Goal: Task Accomplishment & Management: Complete application form

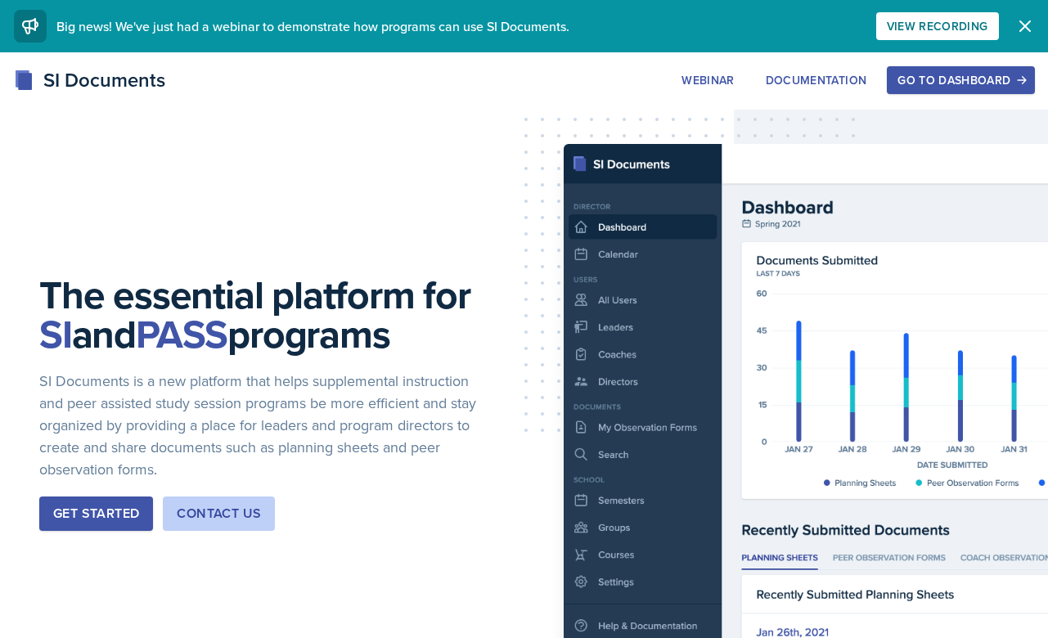
click at [946, 99] on div "SI Documents Webinar Documentation Go to Dashboard Sign Up Go to Dashboard" at bounding box center [524, 97] width 1048 height 65
click at [942, 88] on button "Go to Dashboard" at bounding box center [960, 80] width 147 height 28
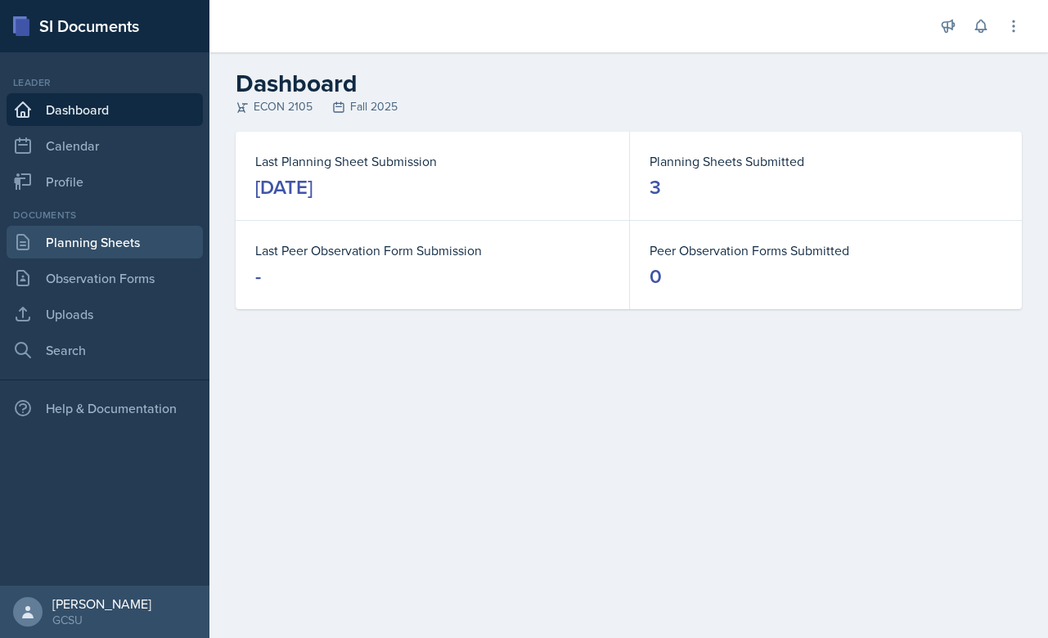
click at [145, 235] on link "Planning Sheets" at bounding box center [105, 242] width 196 height 33
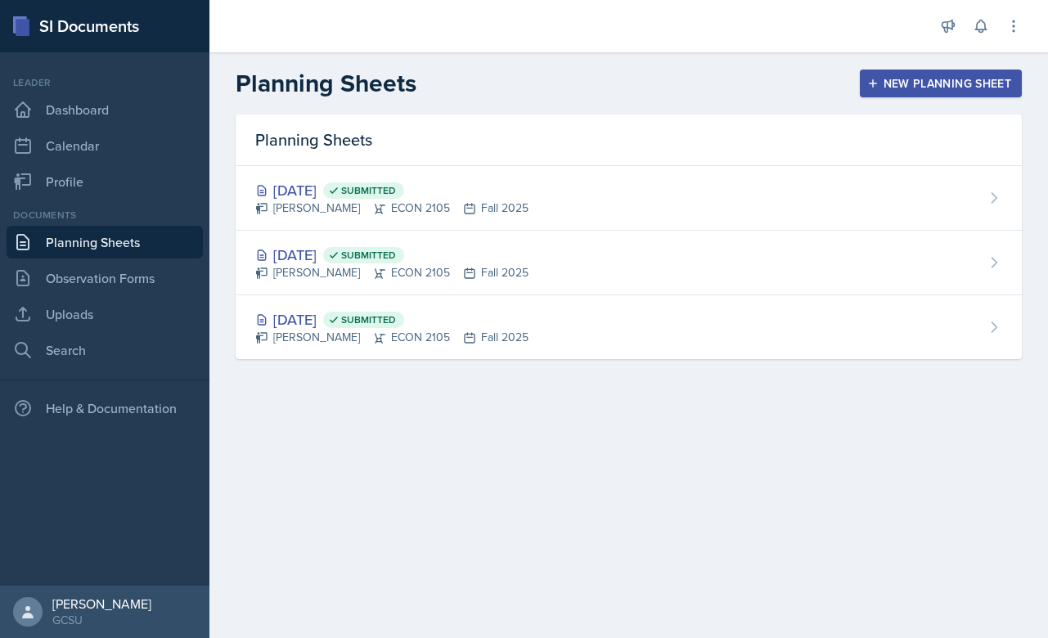
click at [941, 87] on div "New Planning Sheet" at bounding box center [940, 83] width 141 height 13
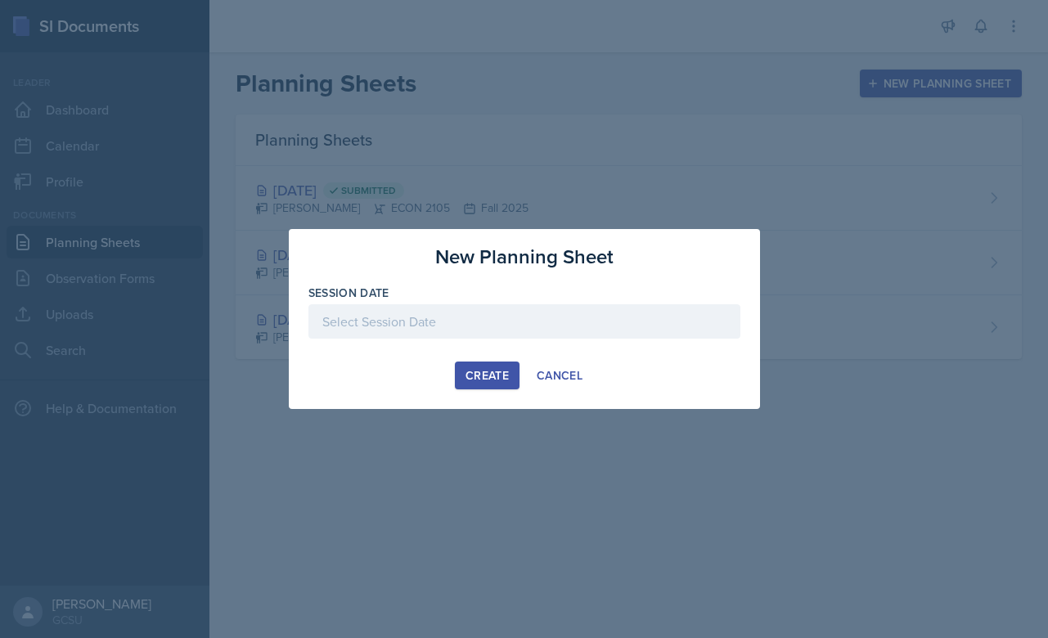
click at [520, 305] on div at bounding box center [524, 321] width 432 height 34
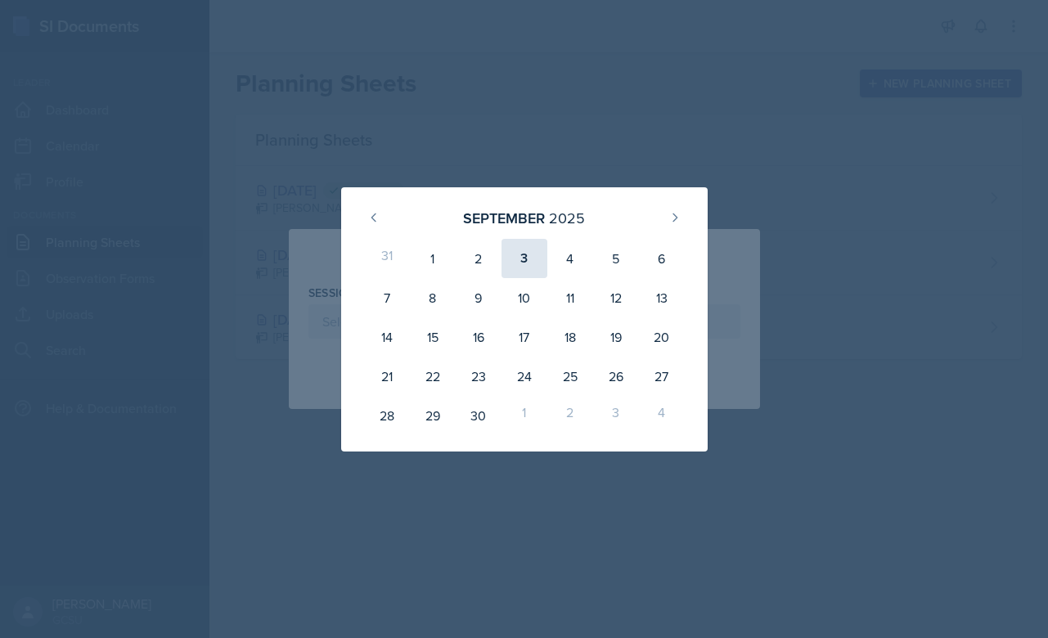
click at [526, 261] on div "3" at bounding box center [524, 258] width 46 height 39
type input "September 3rd, 2025"
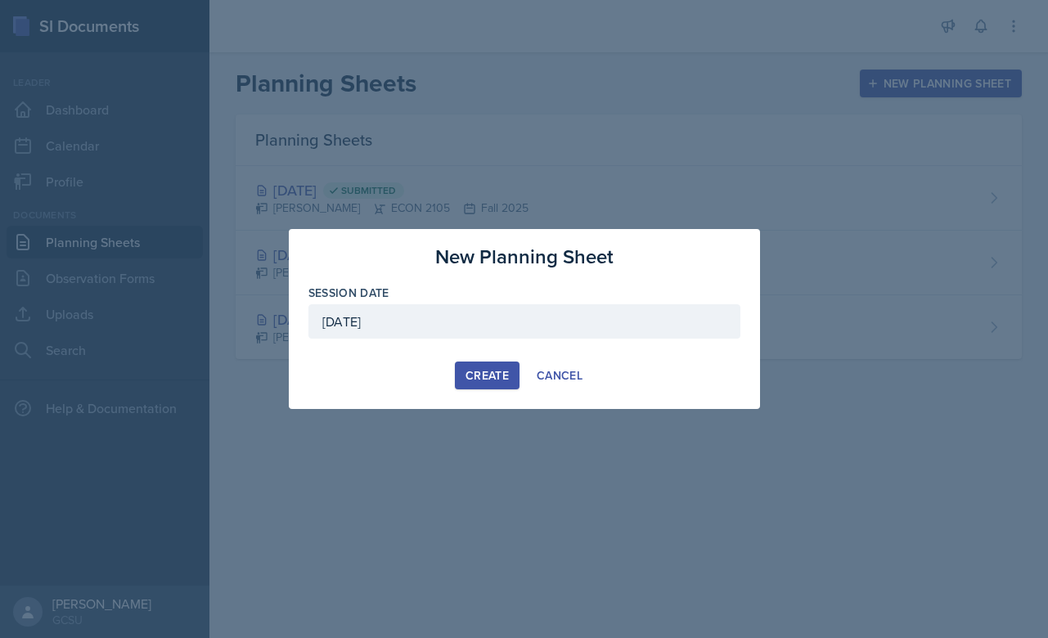
click at [487, 375] on div "Create" at bounding box center [486, 375] width 43 height 13
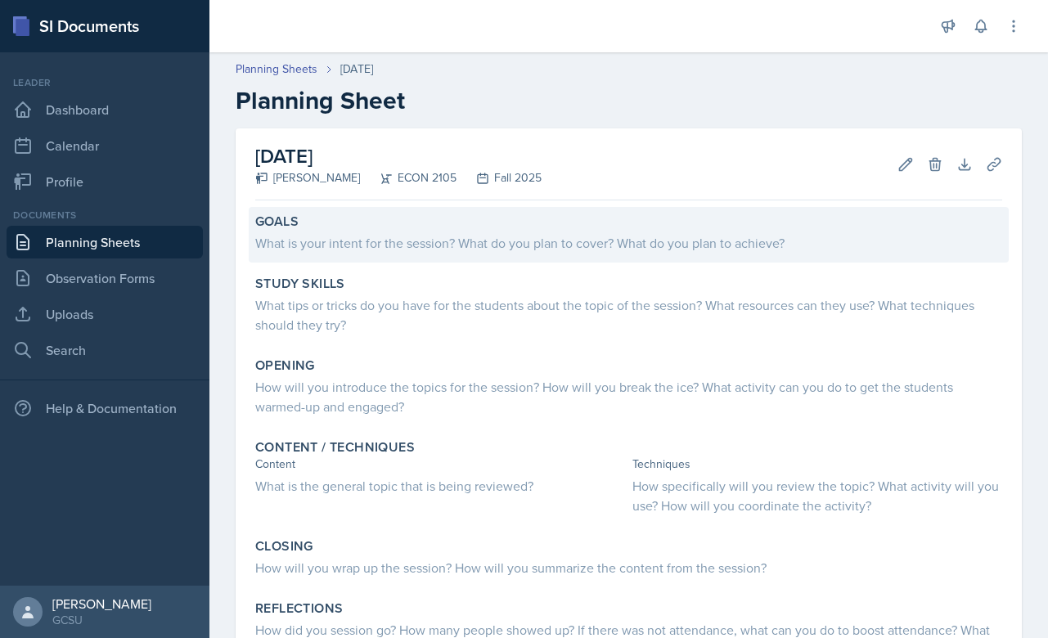
click at [375, 251] on div "What is your intent for the session? What do you plan to cover? What do you pla…" at bounding box center [628, 243] width 747 height 20
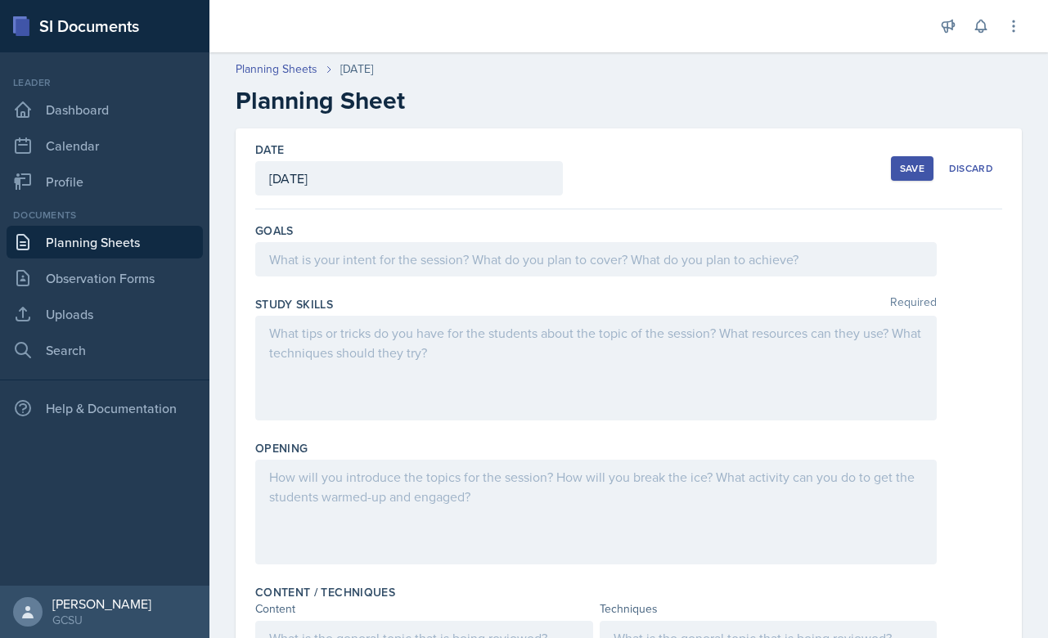
click at [350, 266] on div at bounding box center [595, 259] width 681 height 34
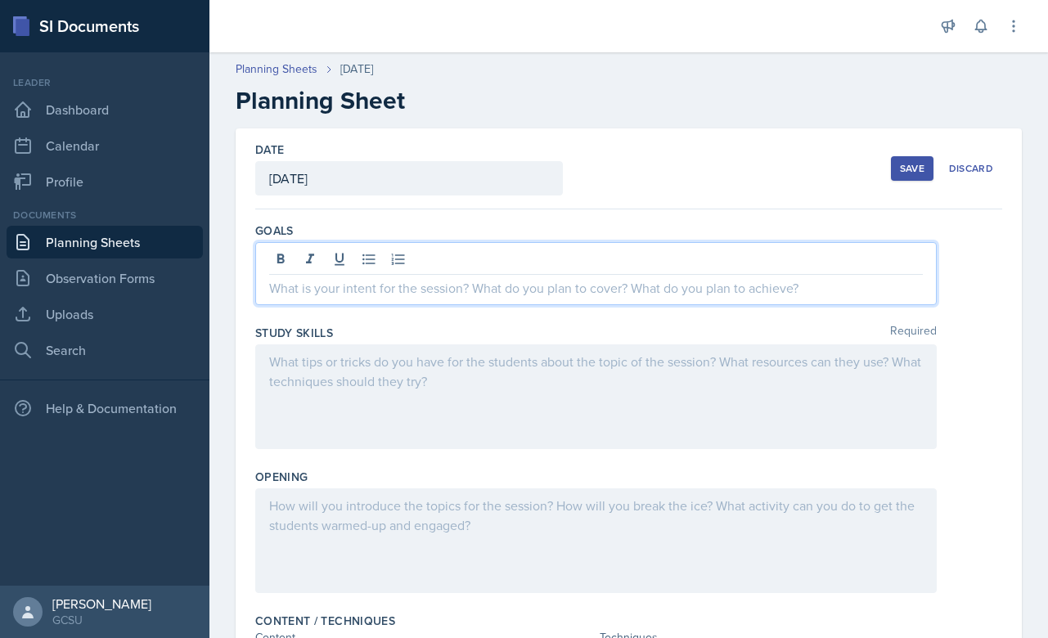
click at [451, 365] on div at bounding box center [595, 396] width 681 height 105
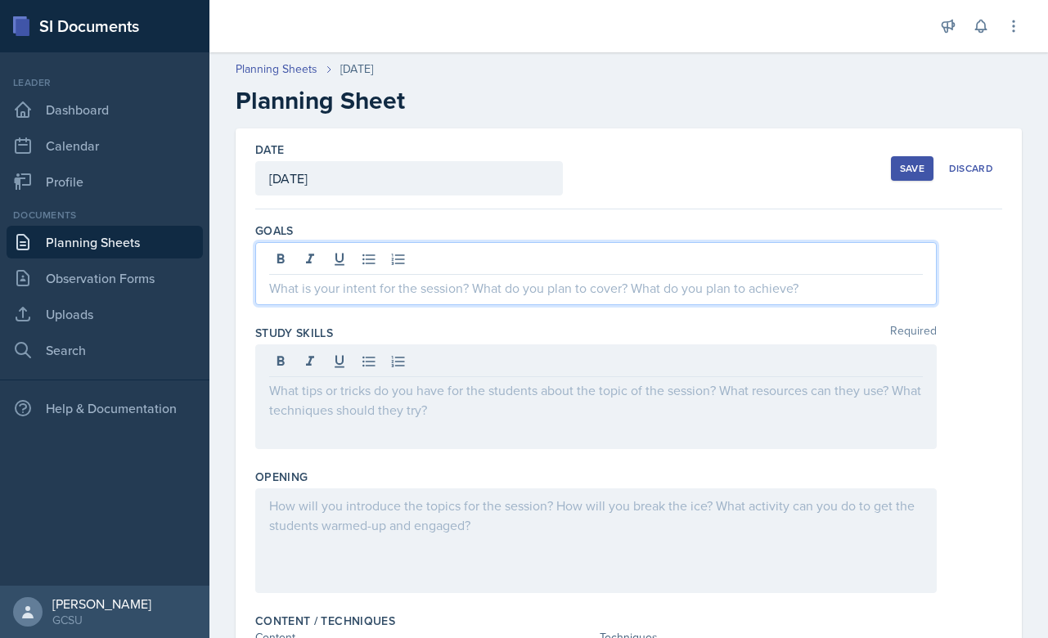
click at [416, 254] on div at bounding box center [595, 273] width 681 height 63
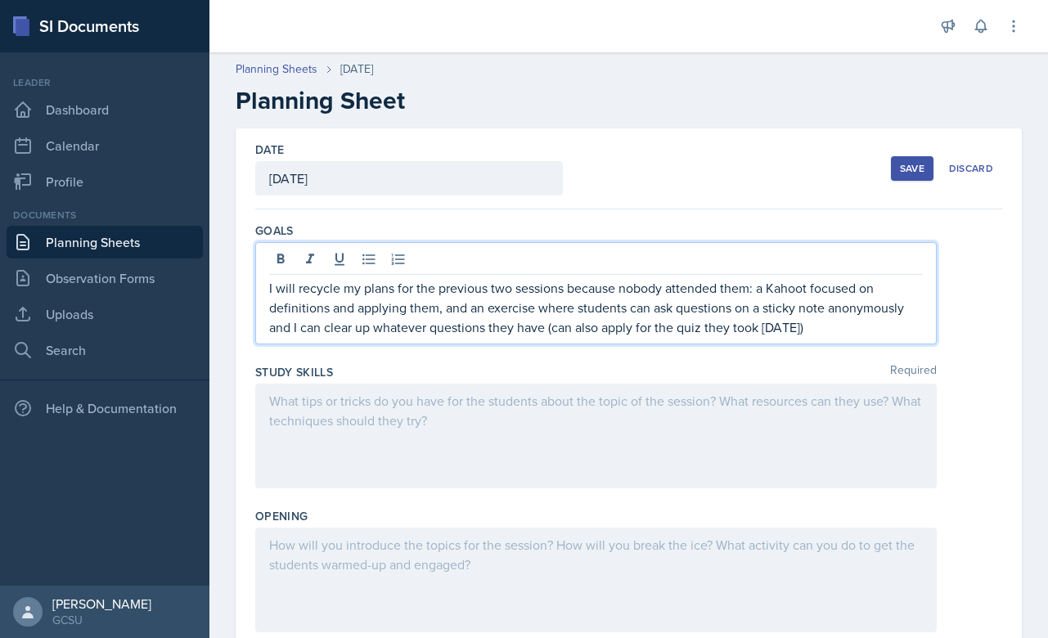
click at [463, 407] on div at bounding box center [595, 436] width 681 height 105
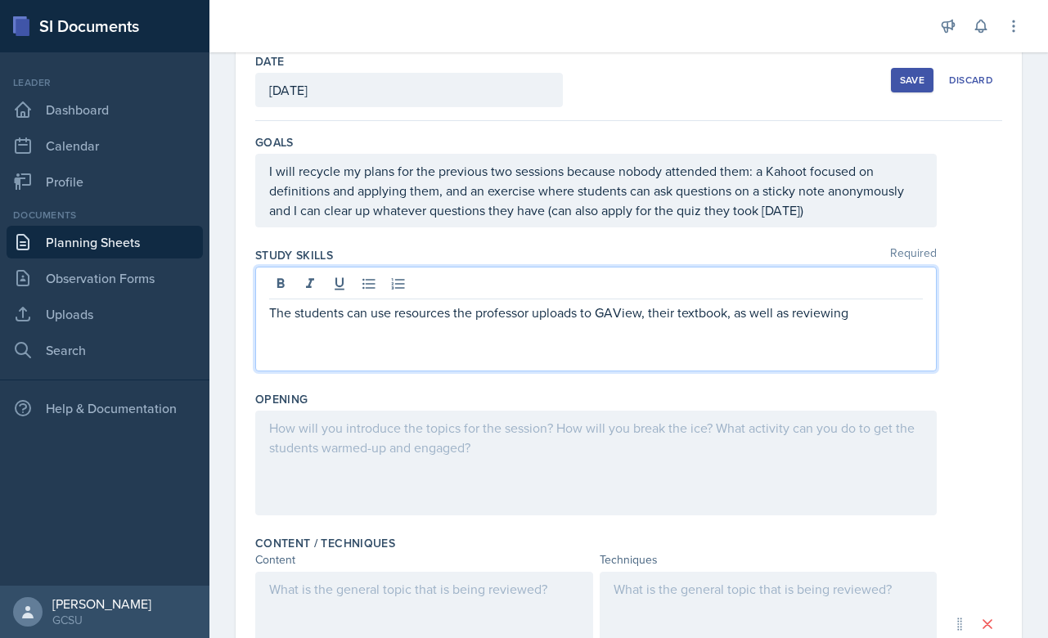
scroll to position [90, 0]
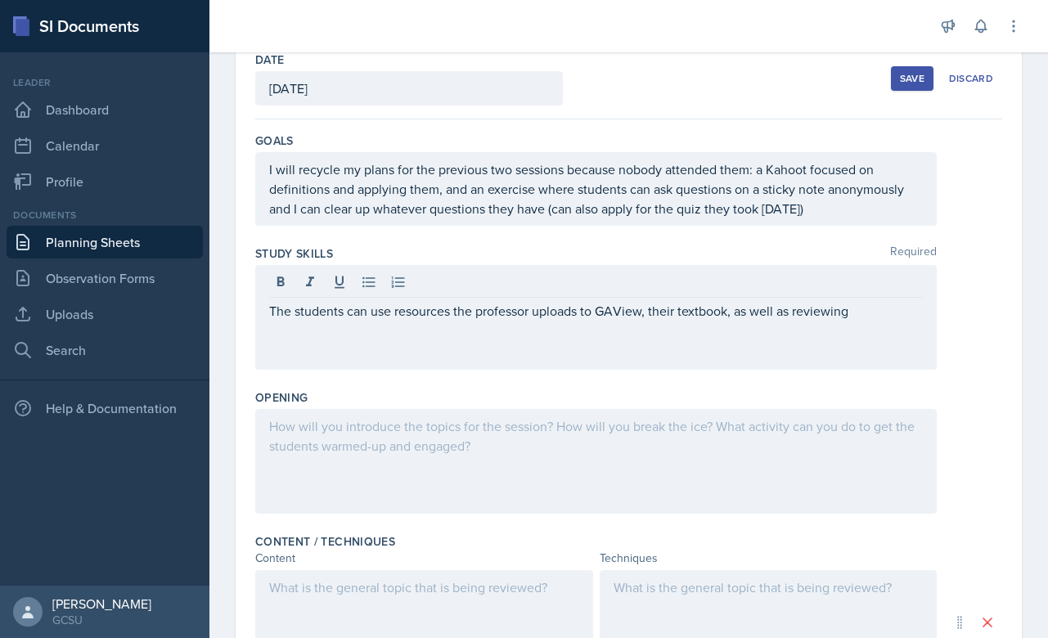
drag, startPoint x: 864, startPoint y: 301, endPoint x: 290, endPoint y: 301, distance: 574.2
click at [290, 301] on div "The students can use resources the professor uploads to GAView, their textbook,…" at bounding box center [595, 317] width 681 height 105
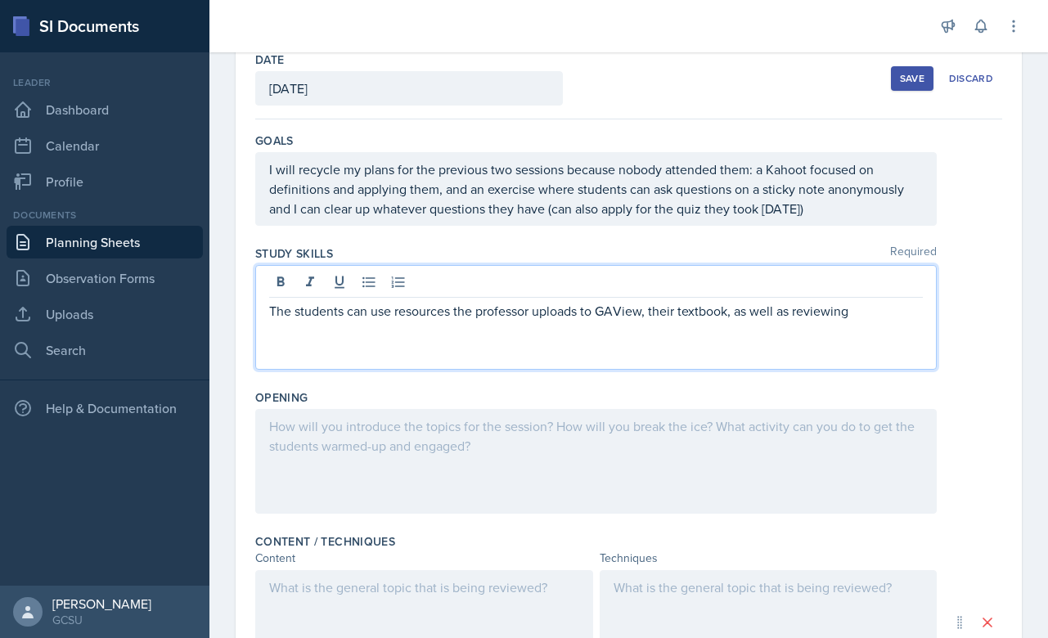
drag, startPoint x: 271, startPoint y: 309, endPoint x: 913, endPoint y: 311, distance: 642.1
click at [913, 311] on p "The students can use resources the professor uploads to GAView, their textbook,…" at bounding box center [596, 311] width 654 height 20
copy p "The students can use resources the professor uploads to GAView, their textbook,…"
drag, startPoint x: 731, startPoint y: 313, endPoint x: 915, endPoint y: 316, distance: 183.2
click at [915, 316] on p "The students can use resources the professor uploads to GAView, their textbook,…" at bounding box center [596, 311] width 654 height 20
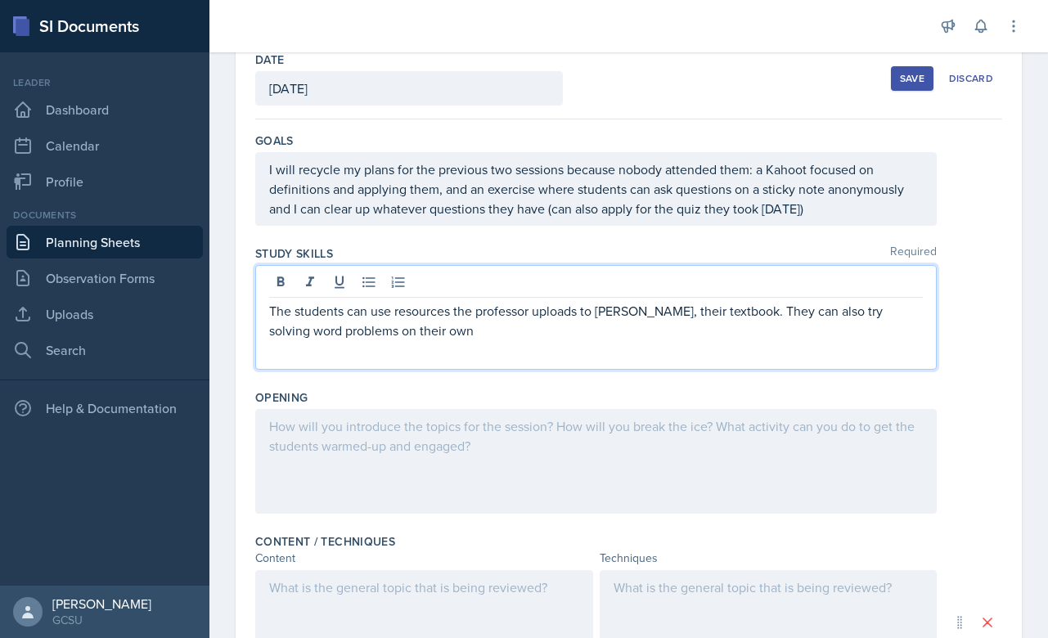
scroll to position [118, 0]
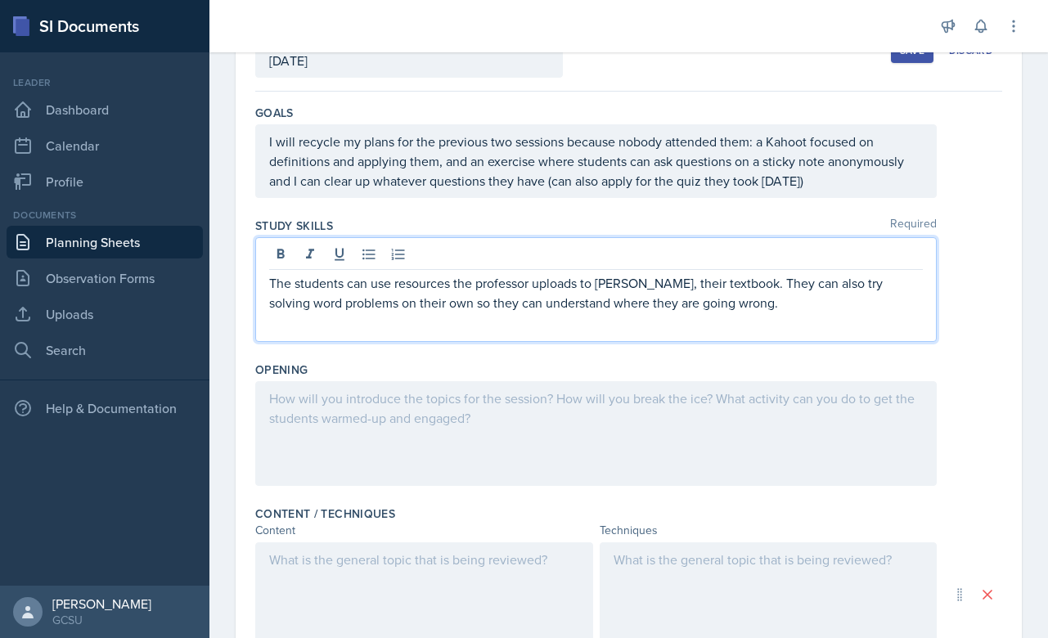
click at [449, 402] on div at bounding box center [595, 433] width 681 height 105
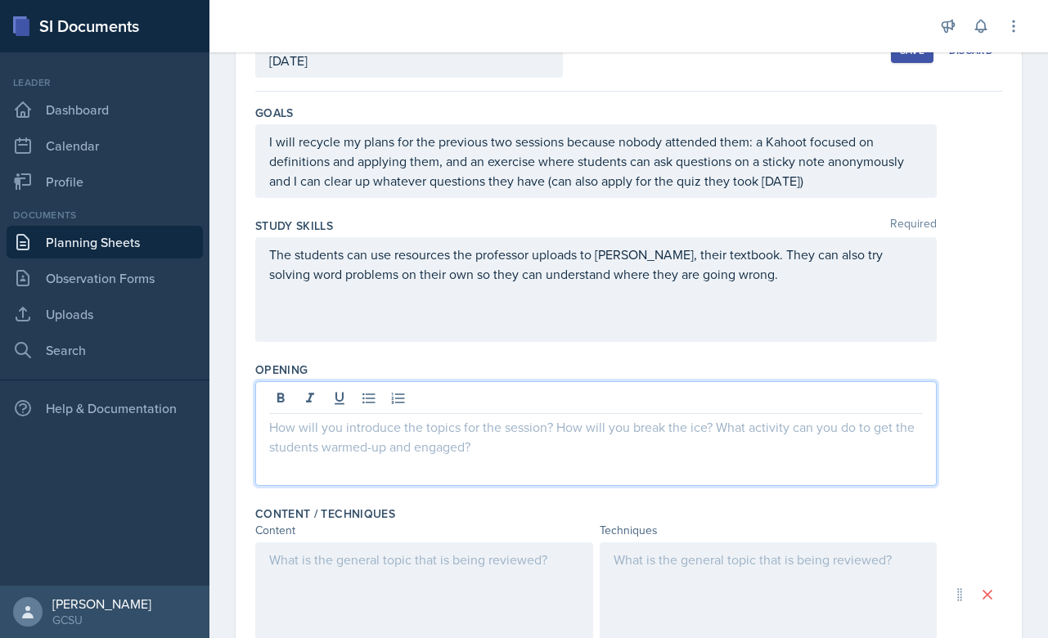
scroll to position [213, 0]
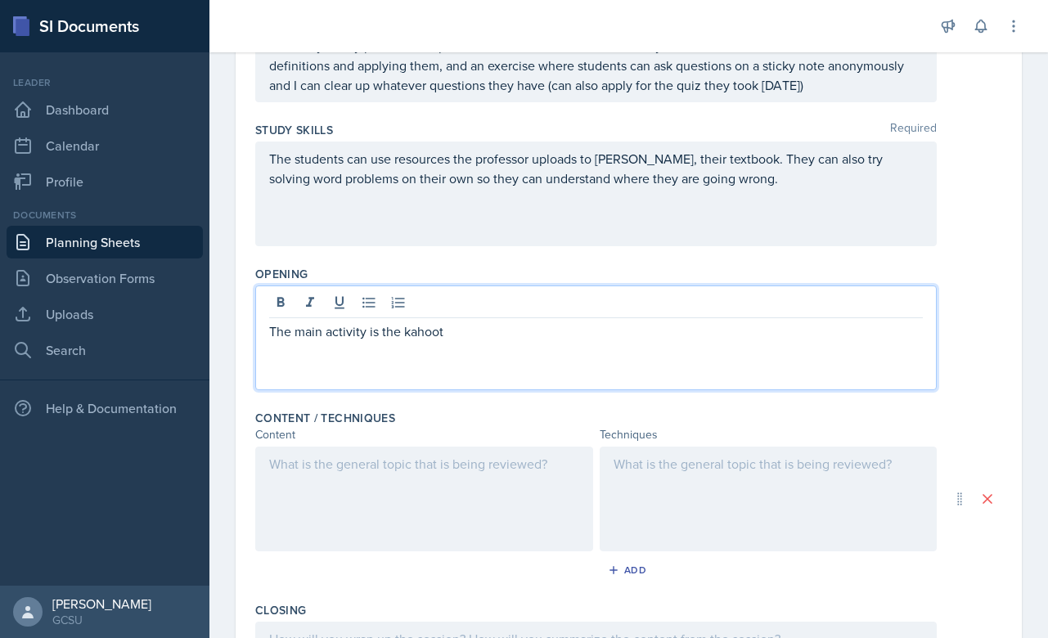
click at [403, 330] on p "The main activity is the kahoot" at bounding box center [596, 331] width 654 height 20
click at [472, 333] on p "The main activity is the definitions kahoot" at bounding box center [596, 331] width 654 height 20
click at [472, 333] on p "The main activity is the definitions Kahoot" at bounding box center [596, 331] width 654 height 20
click at [541, 326] on p "The main activity is the definitions Kahoot" at bounding box center [596, 331] width 654 height 20
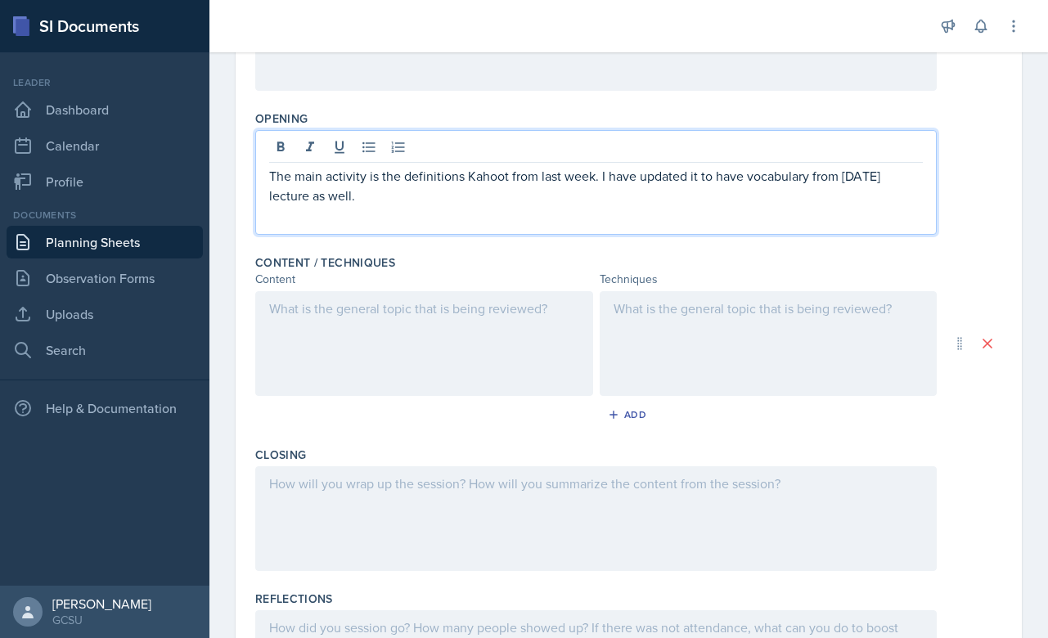
scroll to position [377, 0]
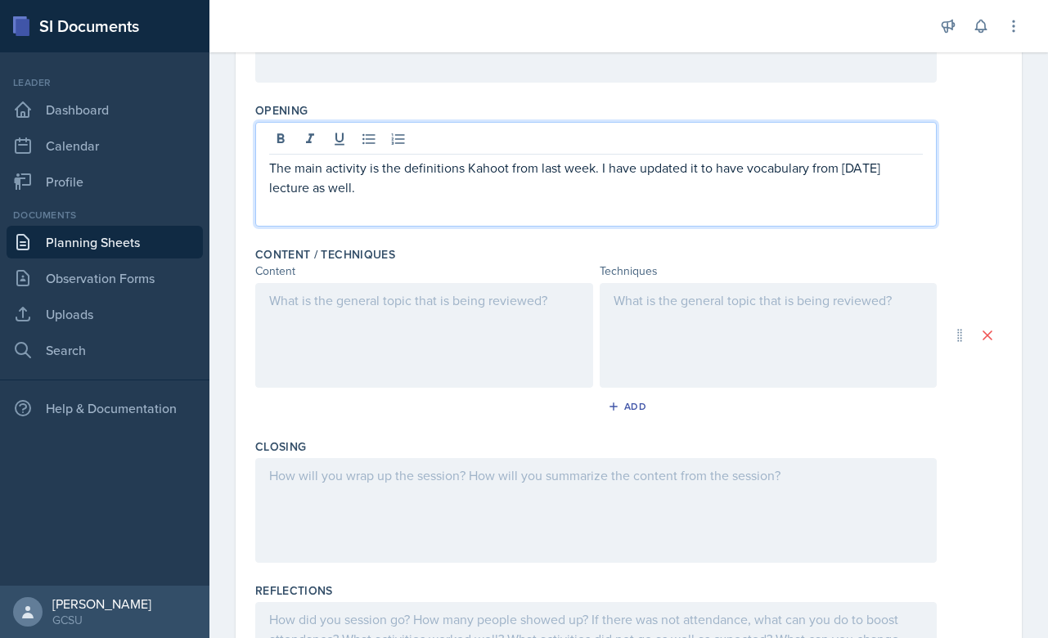
click at [387, 332] on div at bounding box center [424, 335] width 338 height 105
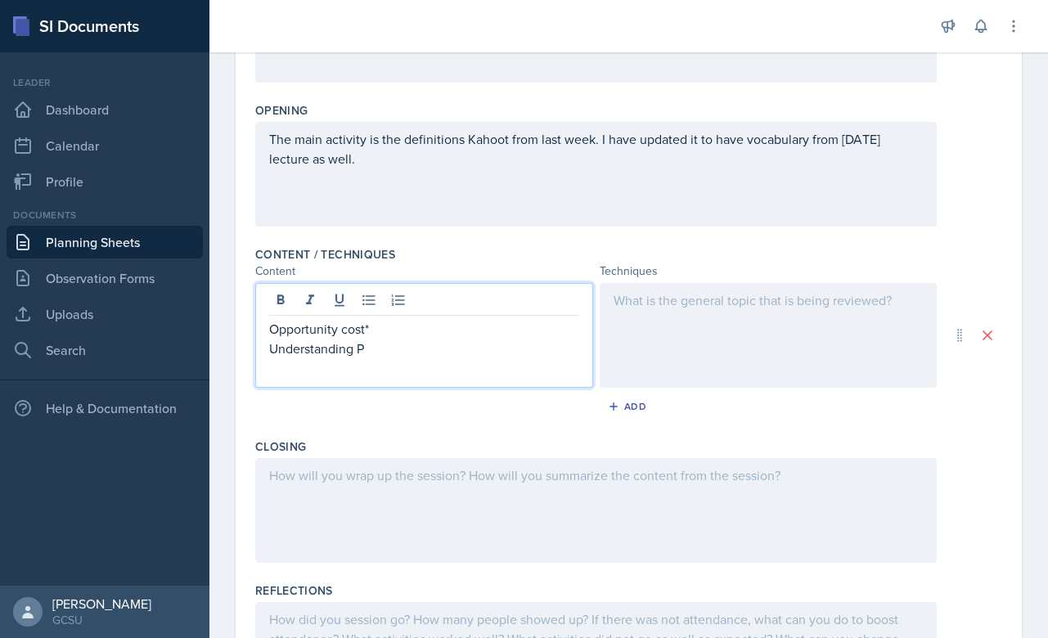
click at [393, 349] on p "Understanding P" at bounding box center [424, 349] width 310 height 20
click at [673, 327] on div at bounding box center [769, 335] width 338 height 105
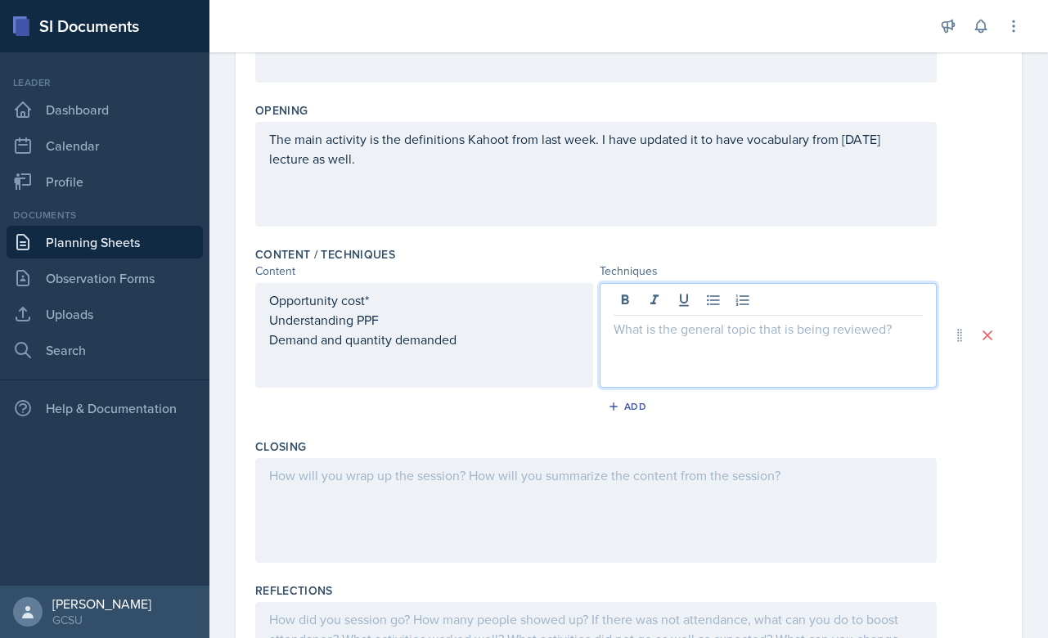
click at [476, 316] on div "Opportunity cost* Understanding PPF Demand and quantity demanded" at bounding box center [424, 335] width 338 height 105
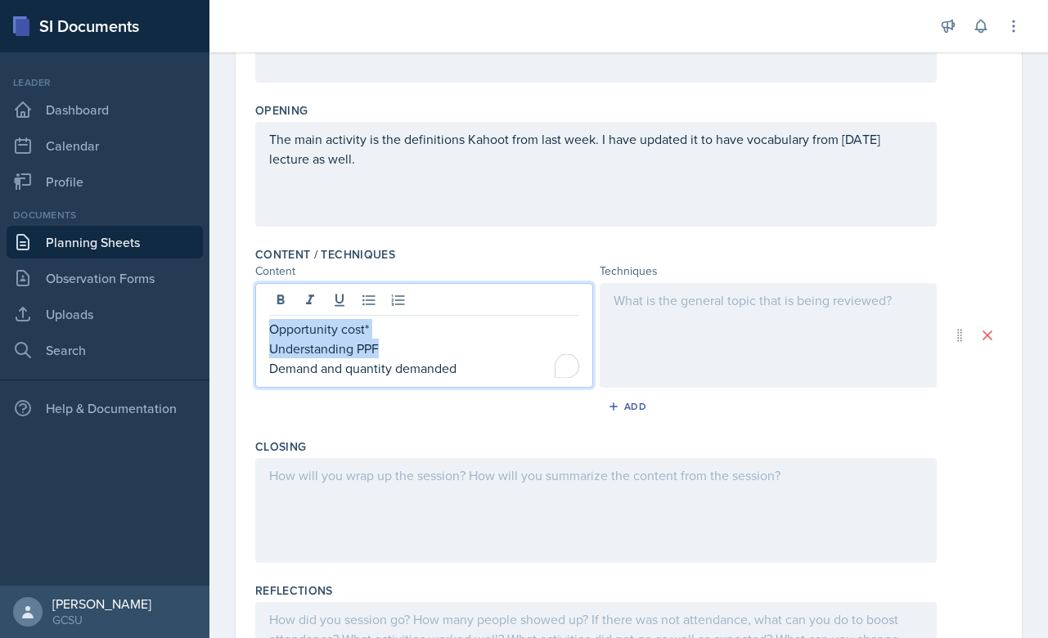
copy div "Opportunity cost* Understanding PPF"
click at [701, 346] on div at bounding box center [769, 335] width 338 height 105
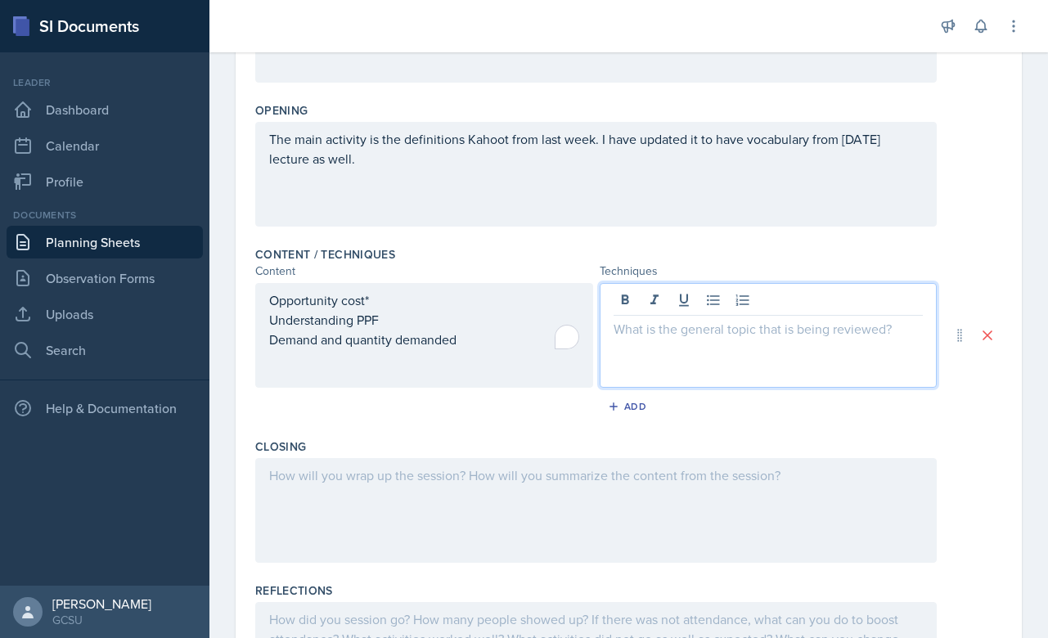
click at [640, 458] on div at bounding box center [595, 510] width 681 height 105
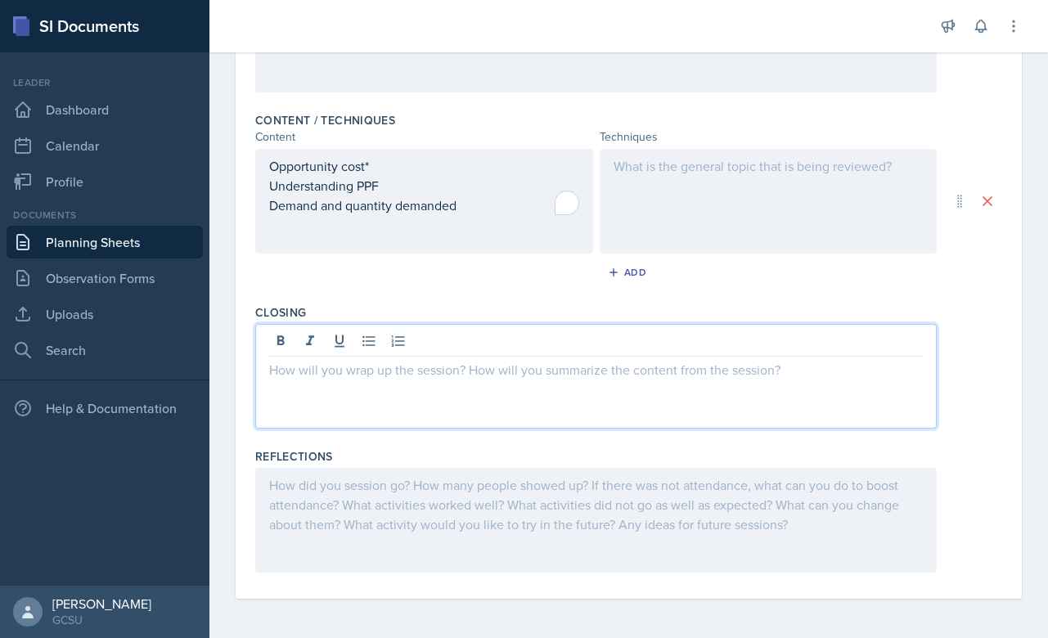
scroll to position [511, 0]
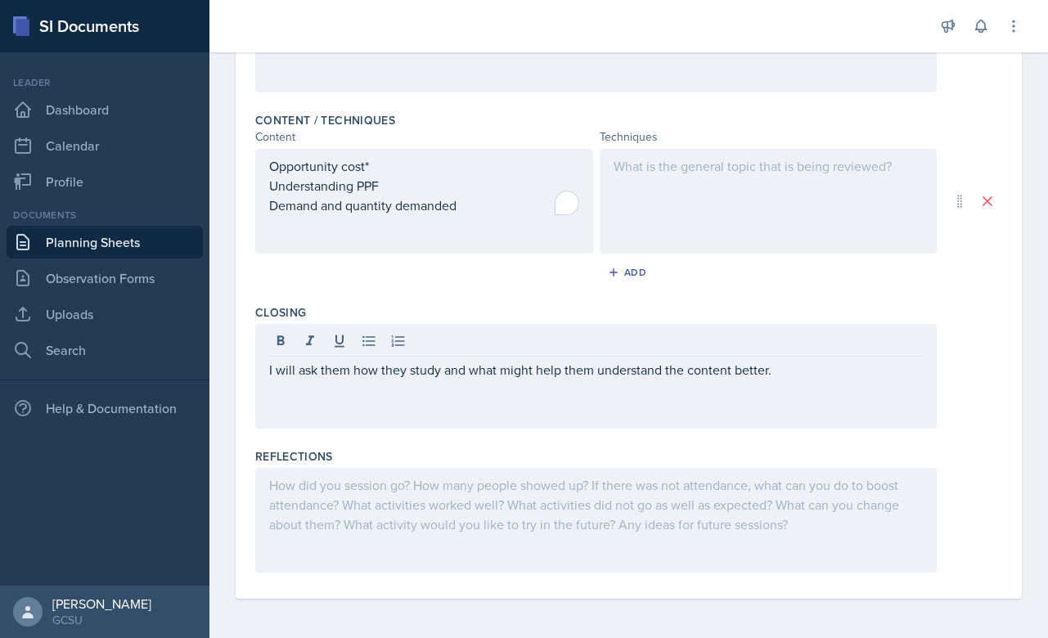
click at [771, 181] on div at bounding box center [769, 201] width 338 height 105
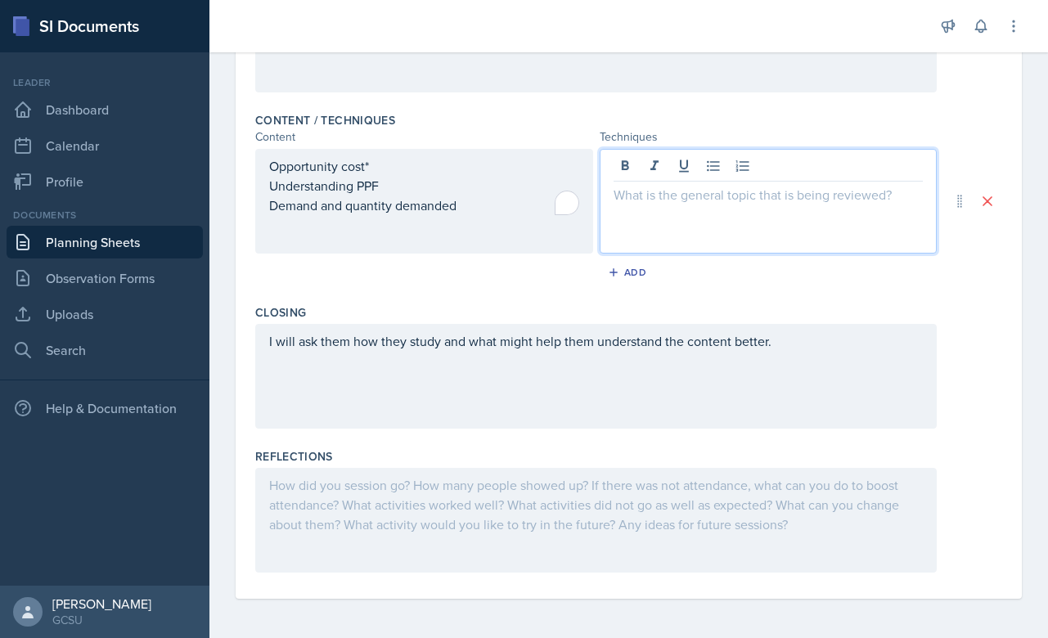
click at [818, 341] on div "I will ask them how they study and what might help them understand the content …" at bounding box center [595, 376] width 681 height 105
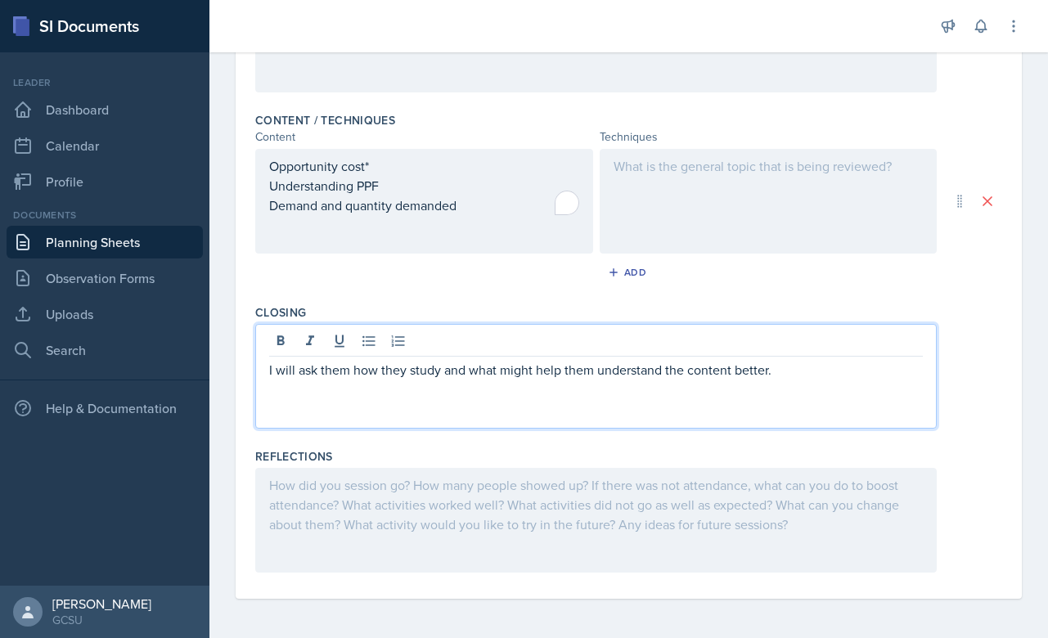
click at [761, 213] on div at bounding box center [769, 201] width 338 height 105
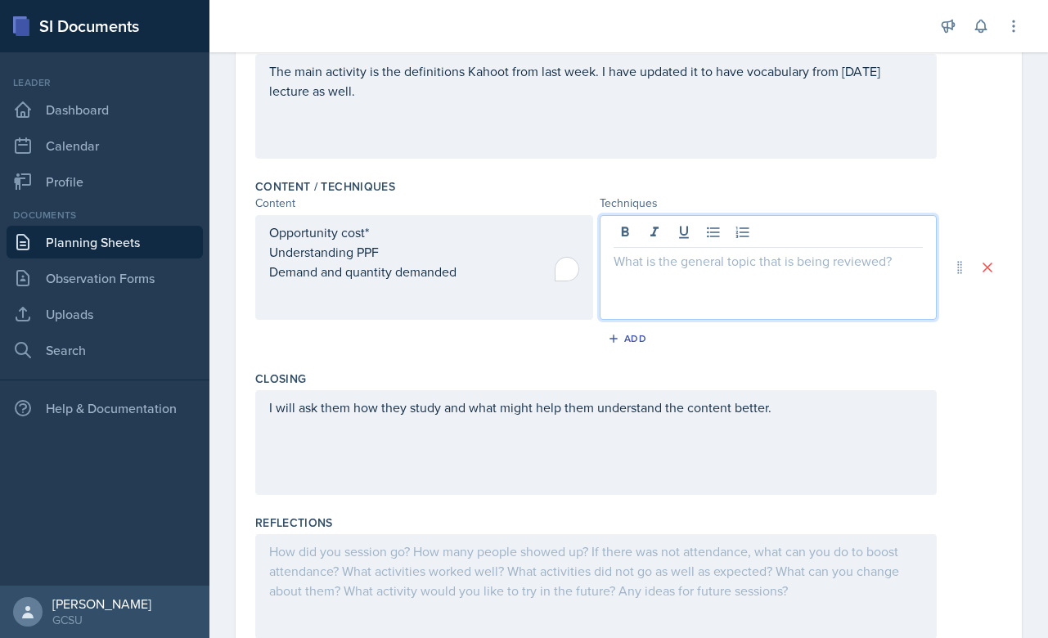
scroll to position [441, 0]
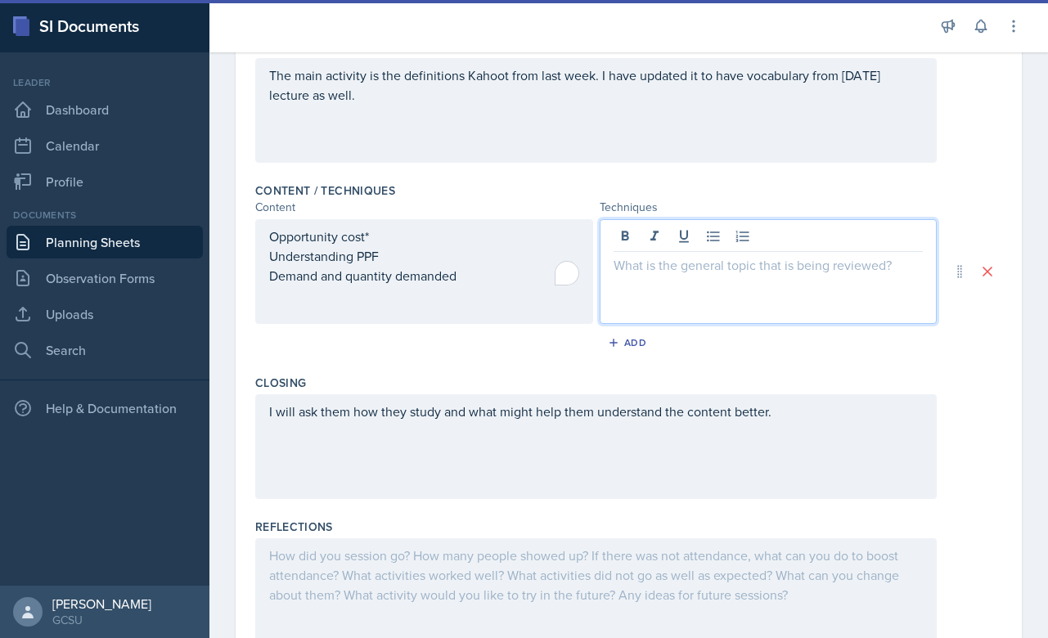
click at [513, 411] on div "I will ask them how they study and what might help them understand the content …" at bounding box center [595, 446] width 681 height 105
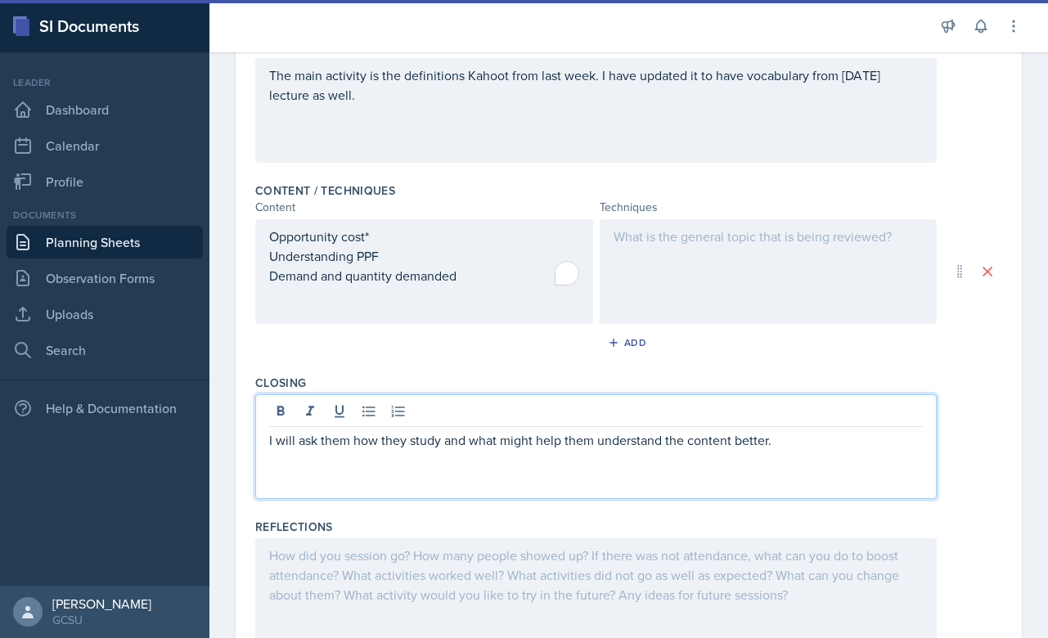
scroll to position [480, 0]
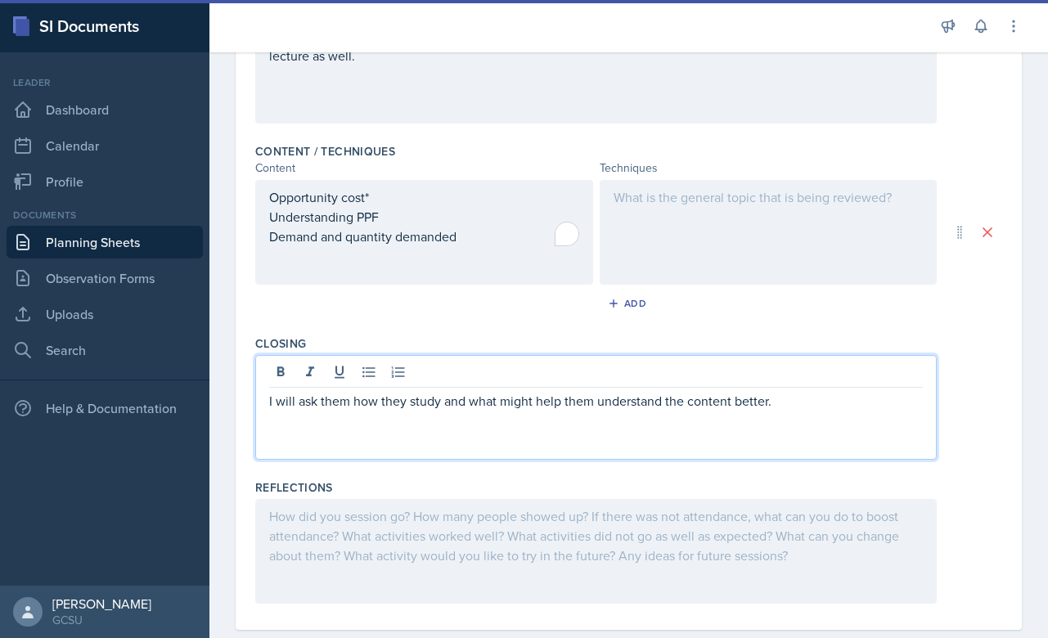
click at [811, 417] on div "I will ask them how they study and what might help them understand the content …" at bounding box center [595, 407] width 681 height 105
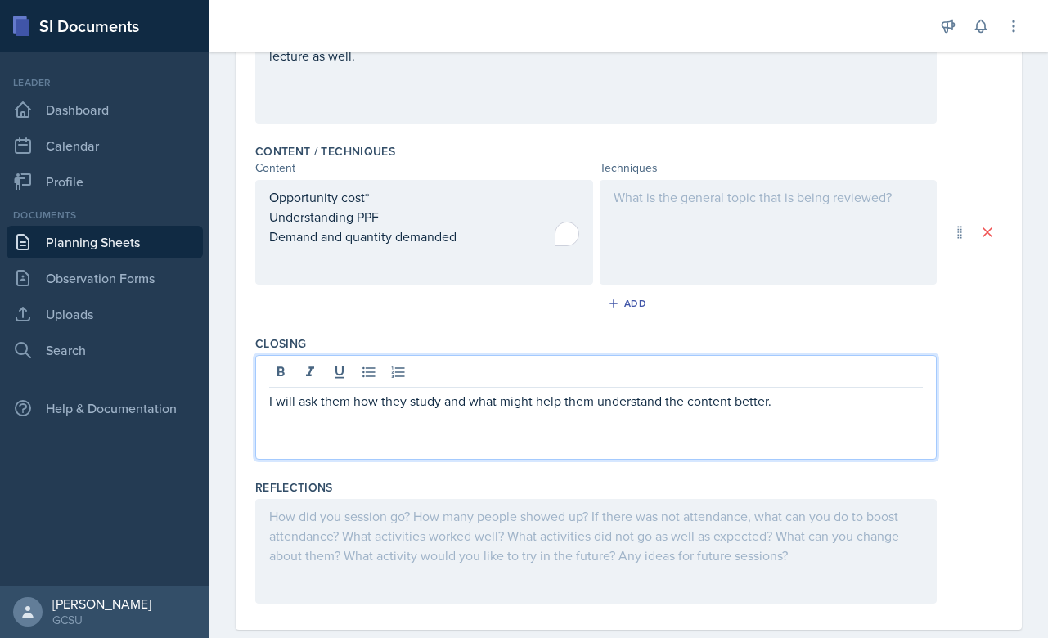
click at [793, 402] on p "I will ask them how they study and what might help them understand the content …" at bounding box center [596, 401] width 654 height 20
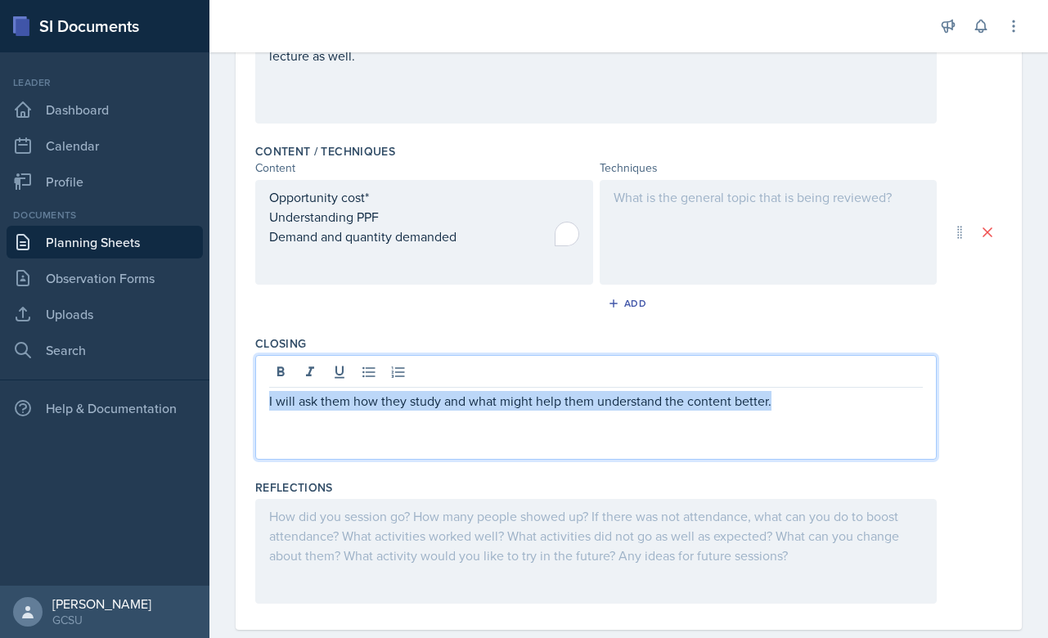
drag, startPoint x: 775, startPoint y: 408, endPoint x: 249, endPoint y: 397, distance: 526.9
click at [249, 397] on div "Date September 3rd, 2025 September 2025 31 1 2 3 4 5 6 7 8 9 10 11 12 13 14 15 …" at bounding box center [629, 139] width 786 height 982
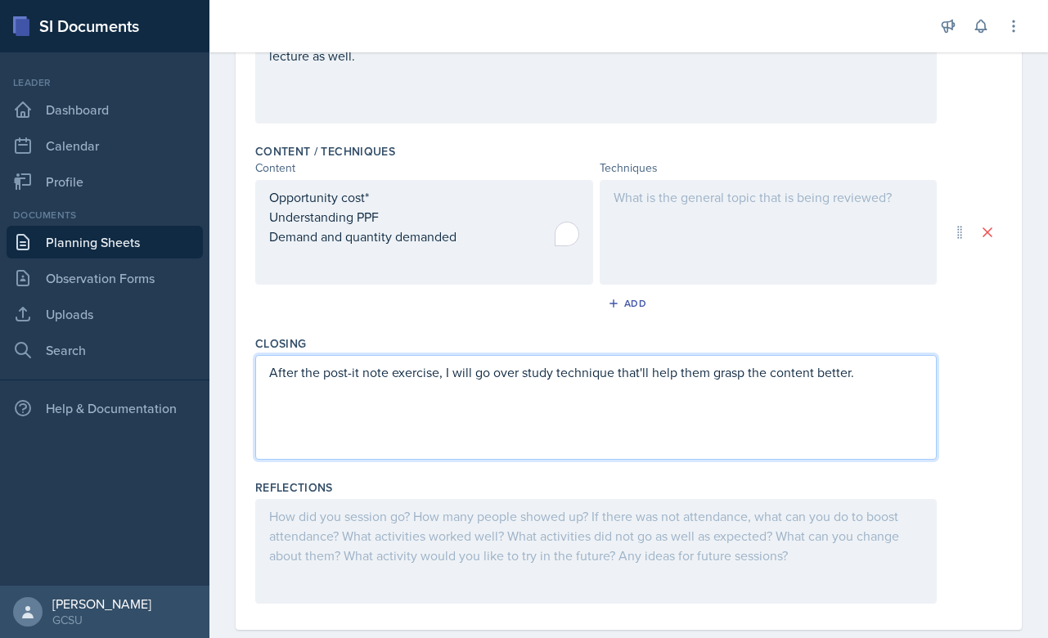
click at [449, 371] on p "After the post-it note exercise, I will go over study technique that'll help th…" at bounding box center [596, 372] width 654 height 20
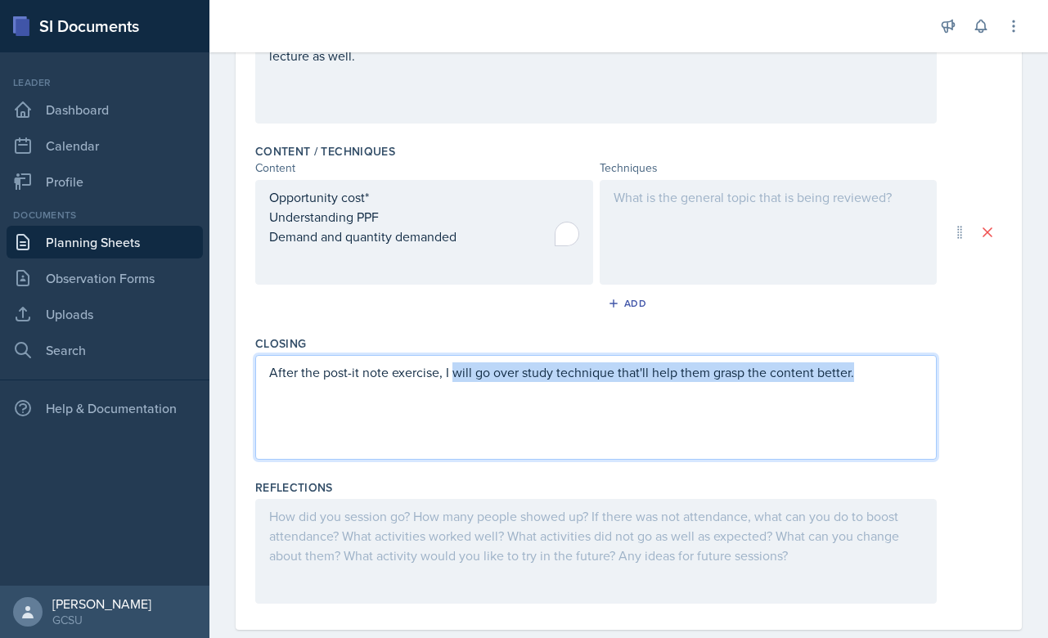
drag, startPoint x: 449, startPoint y: 371, endPoint x: 948, endPoint y: 364, distance: 499.0
click at [948, 364] on div "After the post-it note exercise, I will go over study technique that'll help th…" at bounding box center [628, 407] width 747 height 105
drag, startPoint x: 889, startPoint y: 371, endPoint x: 125, endPoint y: 366, distance: 764.0
click at [125, 366] on div "SI Documents Leader Dashboard Calendar Profile Documents Planning Sheets Observ…" at bounding box center [524, 319] width 1048 height 638
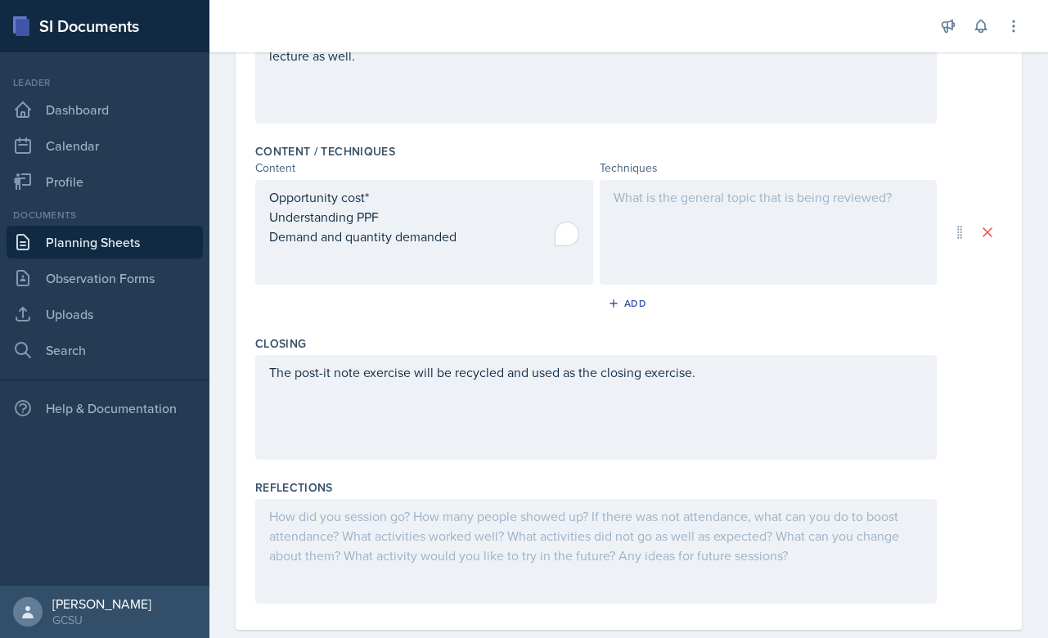
click at [671, 239] on div at bounding box center [769, 232] width 338 height 105
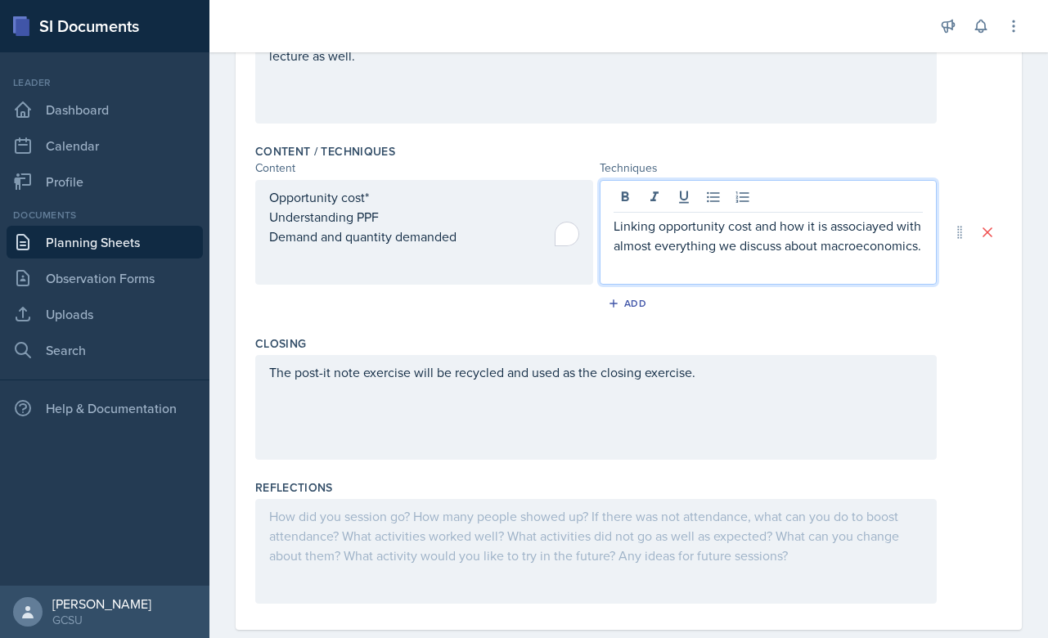
click at [865, 226] on p "Linking opportunity cost and how it is associayed with almost everything we dis…" at bounding box center [769, 235] width 310 height 39
click at [879, 227] on p "Linking opportunity cost and how it is associayed with almost everything we dis…" at bounding box center [769, 235] width 310 height 39
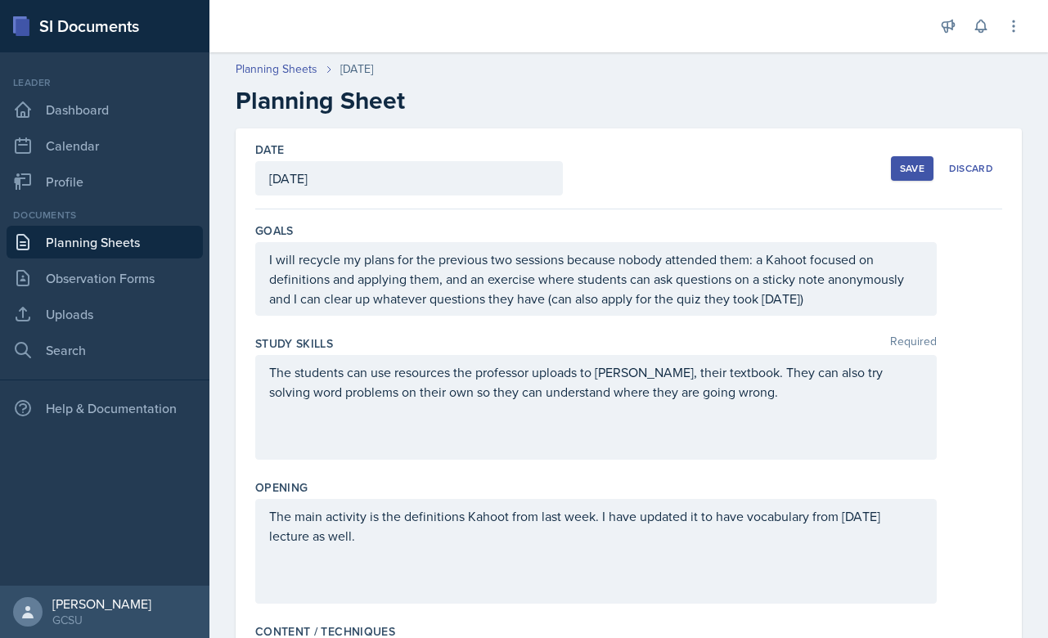
scroll to position [0, 0]
click at [913, 166] on div "Save" at bounding box center [912, 168] width 25 height 13
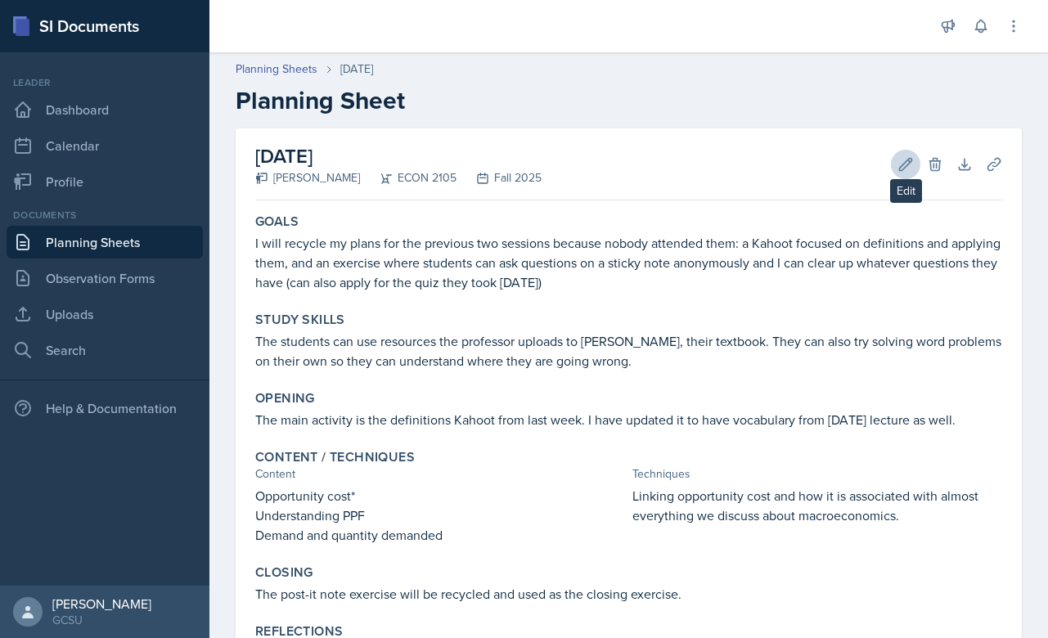
click at [902, 158] on icon at bounding box center [905, 164] width 16 height 16
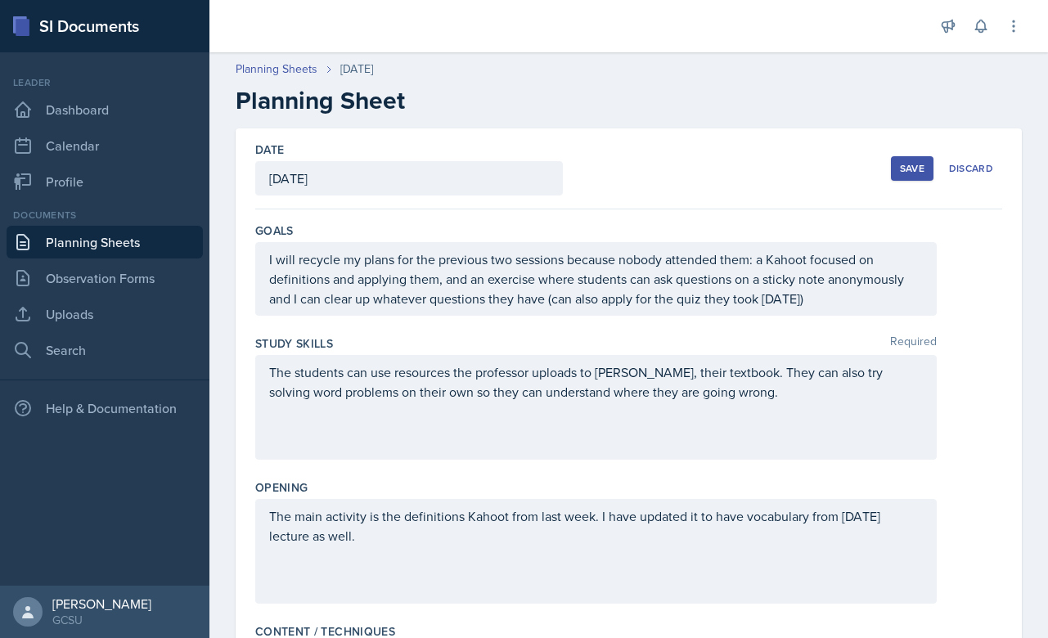
click at [667, 378] on div "The students can use resources the professor uploads to GAView, their textbook.…" at bounding box center [595, 407] width 681 height 105
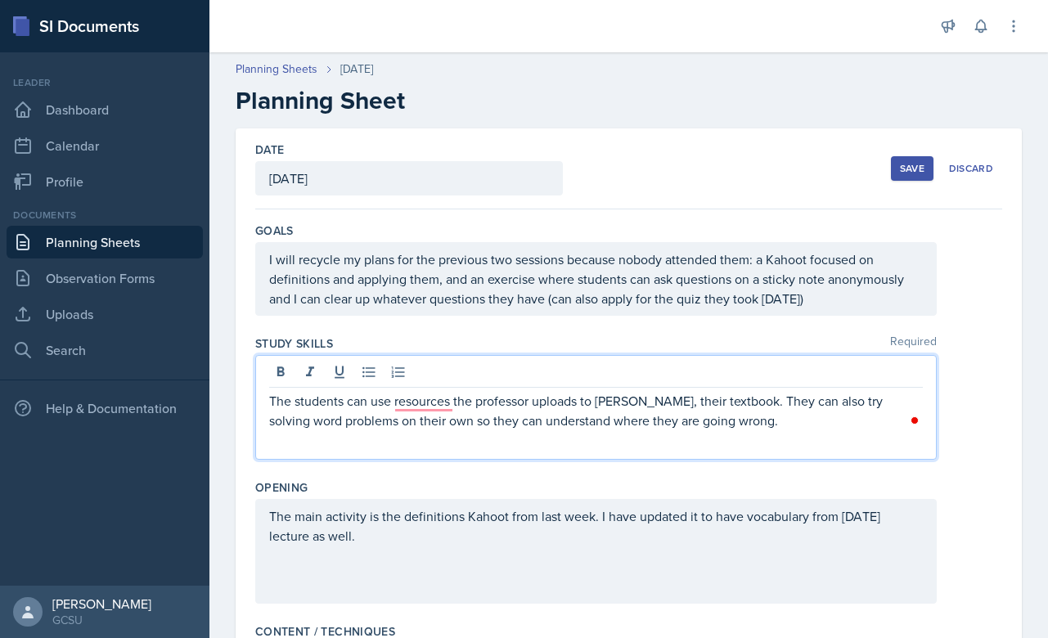
click at [650, 403] on p "The students can use resources the professor uploads to GAView, their textbook.…" at bounding box center [596, 410] width 654 height 39
click at [905, 173] on div "Save" at bounding box center [912, 168] width 25 height 13
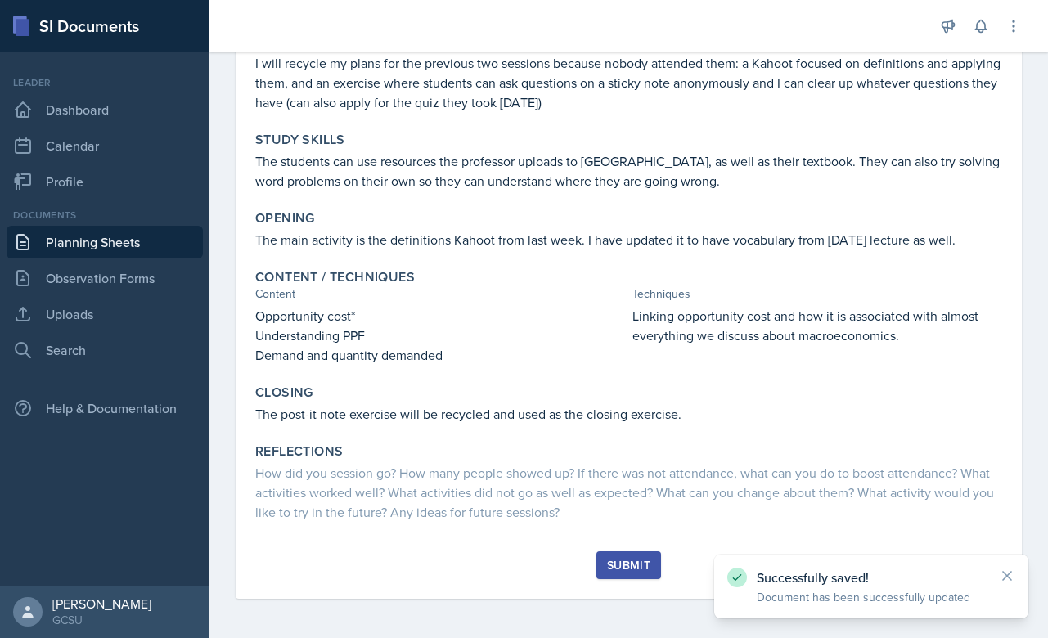
scroll to position [180, 0]
click at [618, 569] on div "Submit" at bounding box center [628, 565] width 43 height 13
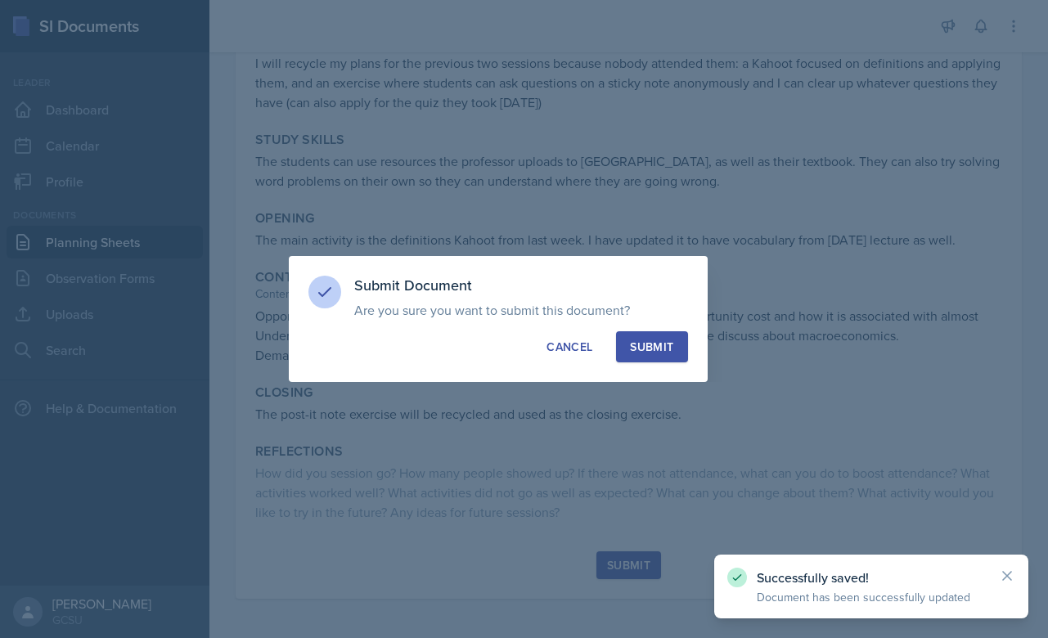
click at [635, 336] on button "Submit" at bounding box center [651, 346] width 71 height 31
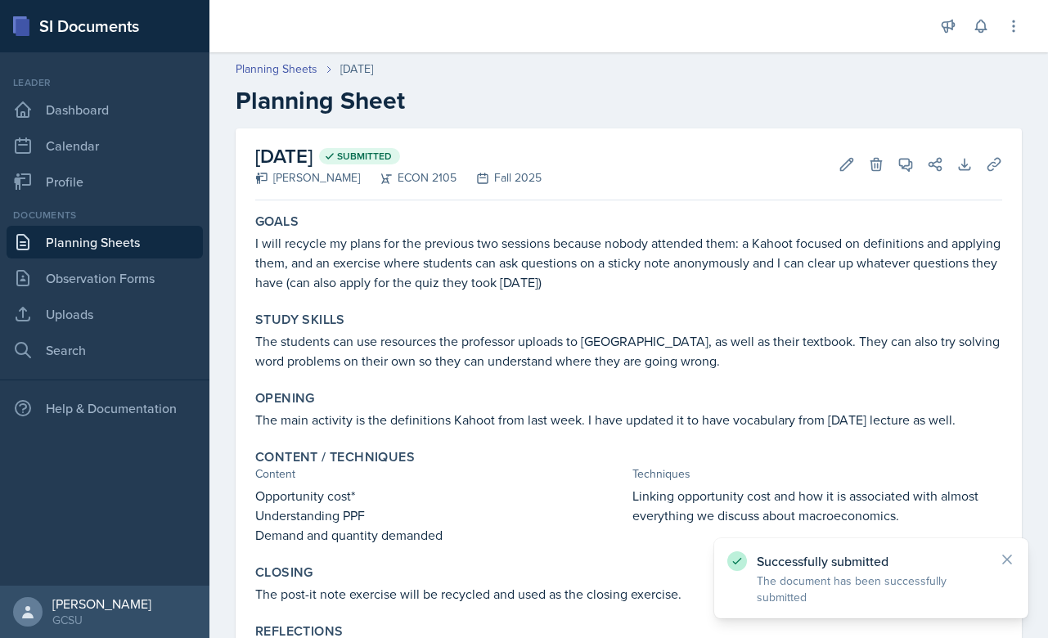
scroll to position [0, 0]
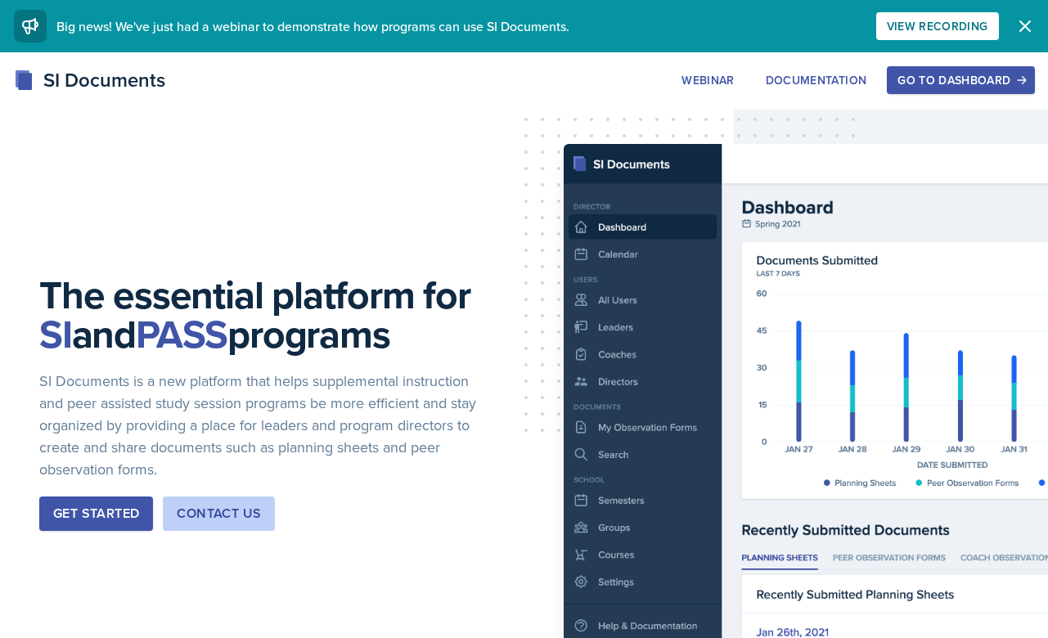
drag, startPoint x: 0, startPoint y: 0, endPoint x: 953, endPoint y: 70, distance: 955.5
click at [953, 70] on button "Go to Dashboard" at bounding box center [960, 80] width 147 height 28
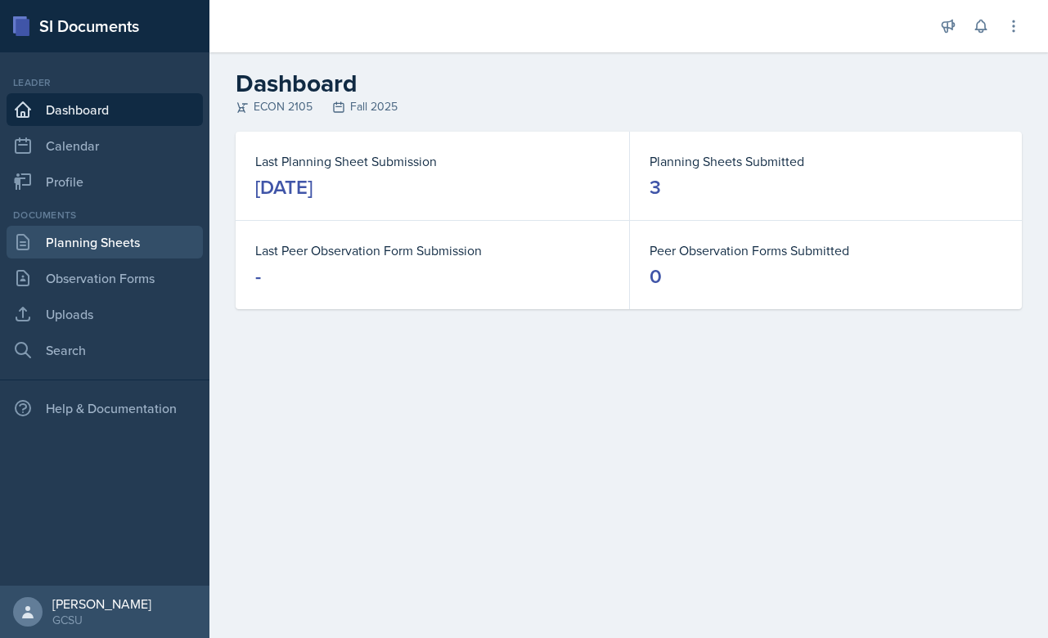
drag, startPoint x: 953, startPoint y: 70, endPoint x: 78, endPoint y: 244, distance: 892.4
click at [78, 244] on link "Planning Sheets" at bounding box center [105, 242] width 196 height 33
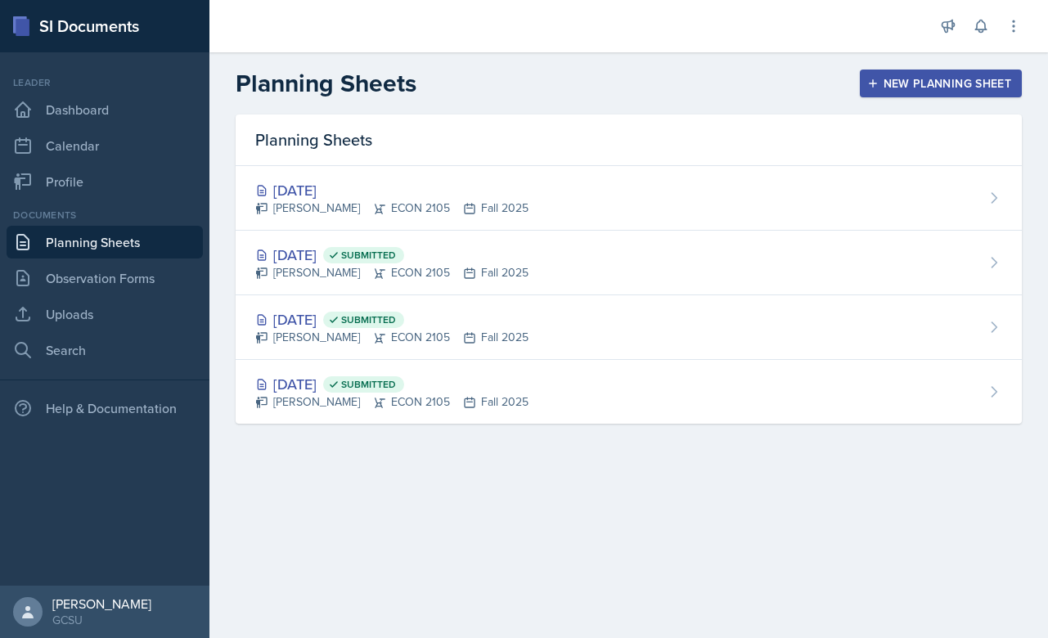
click at [501, 333] on div "[PERSON_NAME] ECON 2105 Fall 2025" at bounding box center [391, 337] width 273 height 17
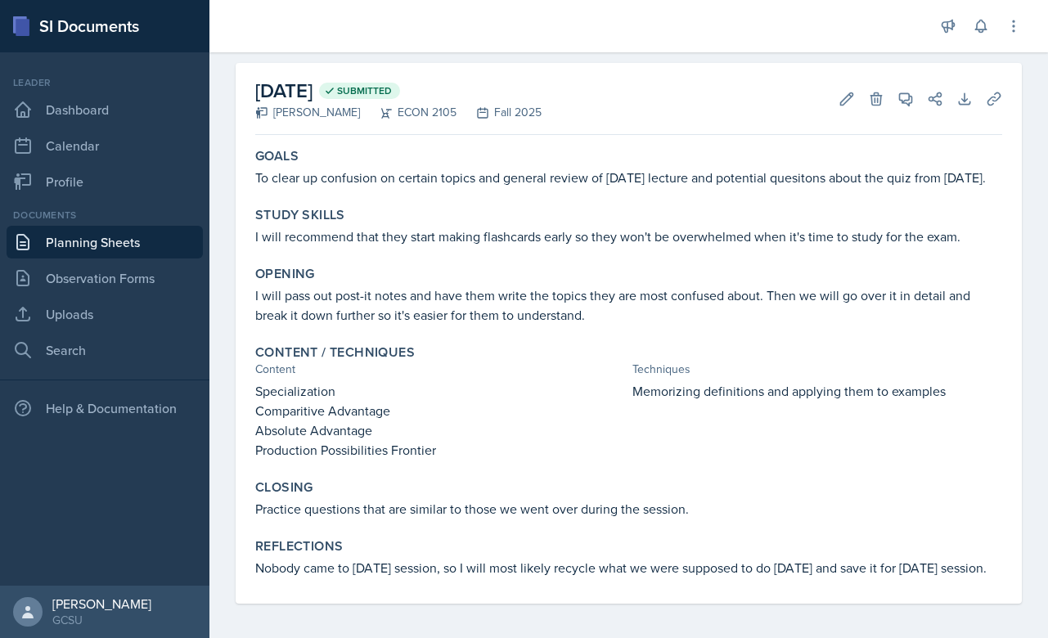
scroll to position [67, 0]
click at [437, 0] on div at bounding box center [571, 26] width 698 height 52
